Goal: Find specific page/section: Find specific page/section

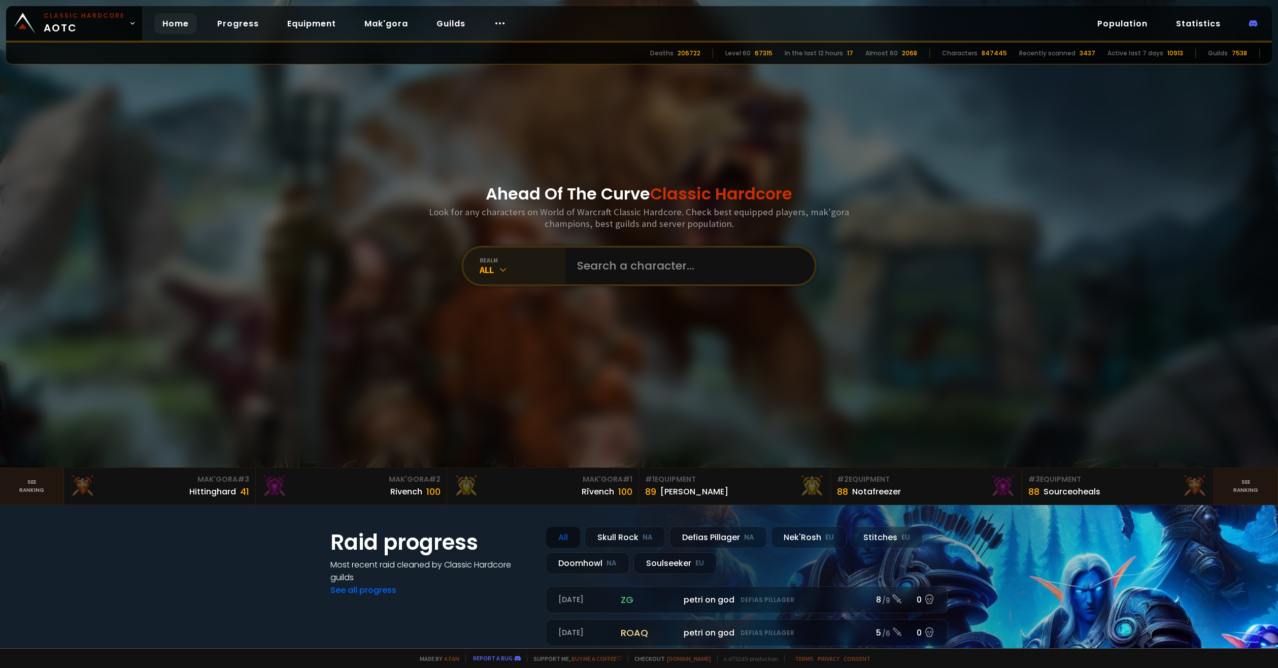
click at [509, 270] on div "All" at bounding box center [522, 270] width 85 height 12
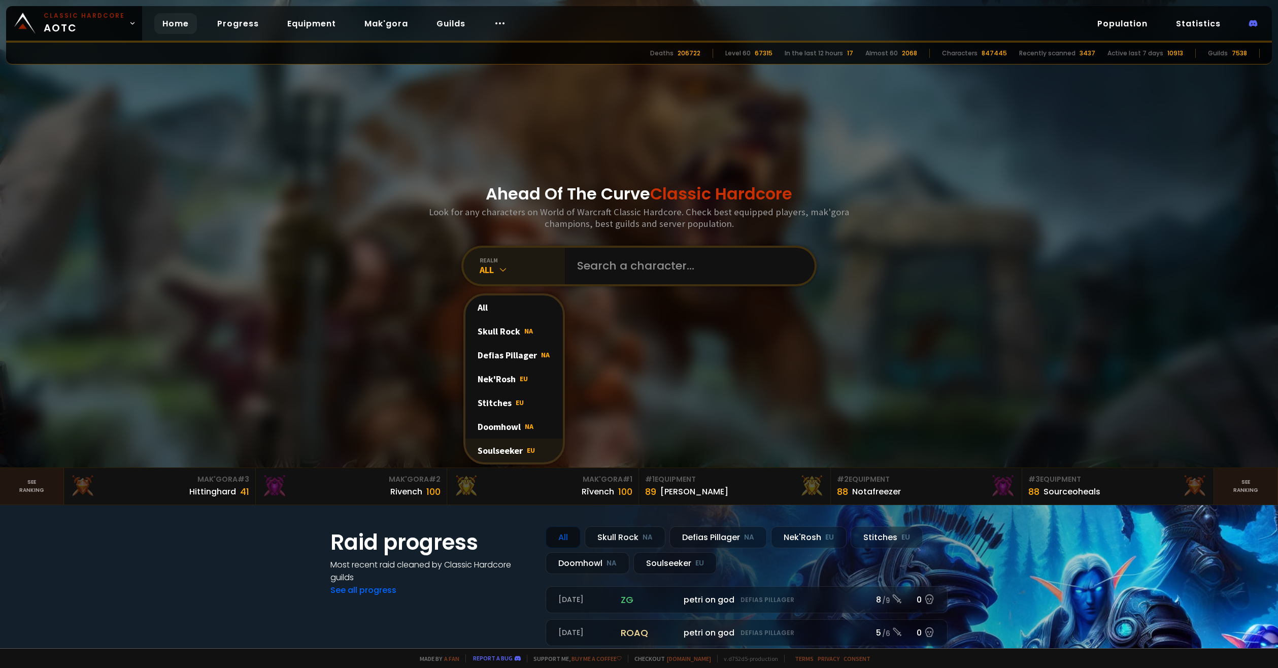
click at [507, 449] on div "Soulseeker EU" at bounding box center [513, 450] width 97 height 24
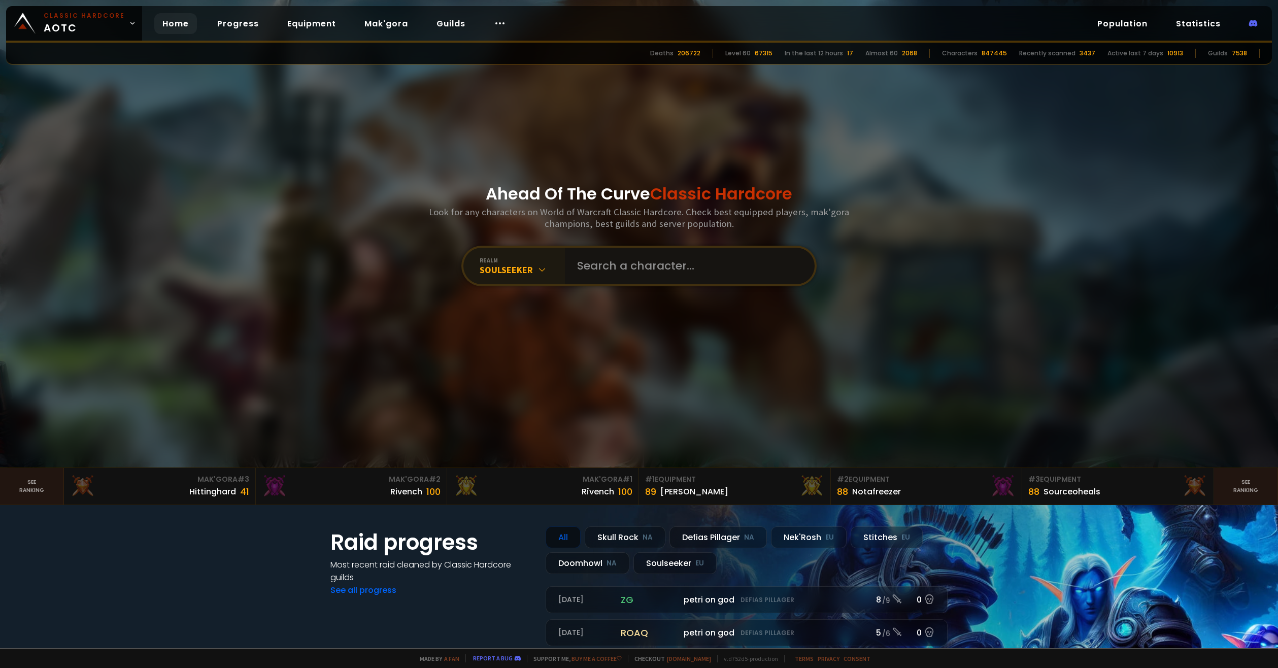
click at [579, 276] on input "text" at bounding box center [686, 266] width 231 height 37
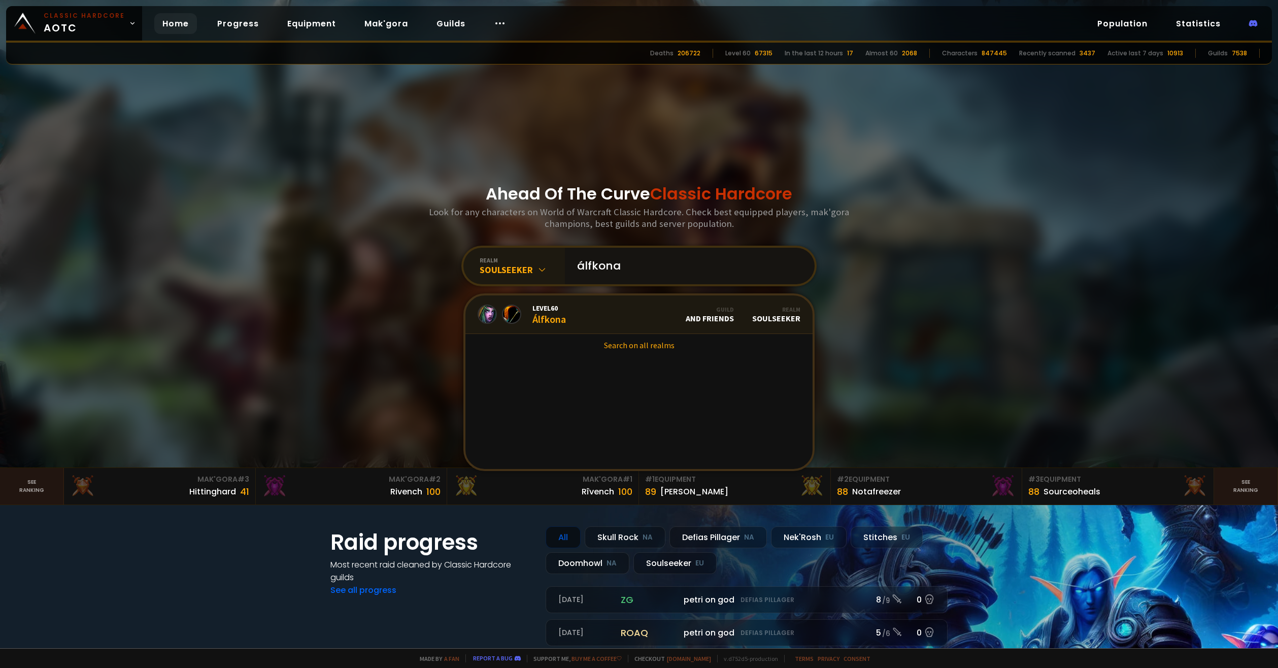
type input "álfkona"
click at [600, 320] on link "Level 60 Álfkona Guild And Friends Realm Soulseeker" at bounding box center [638, 314] width 347 height 39
